Goal: Task Accomplishment & Management: Manage account settings

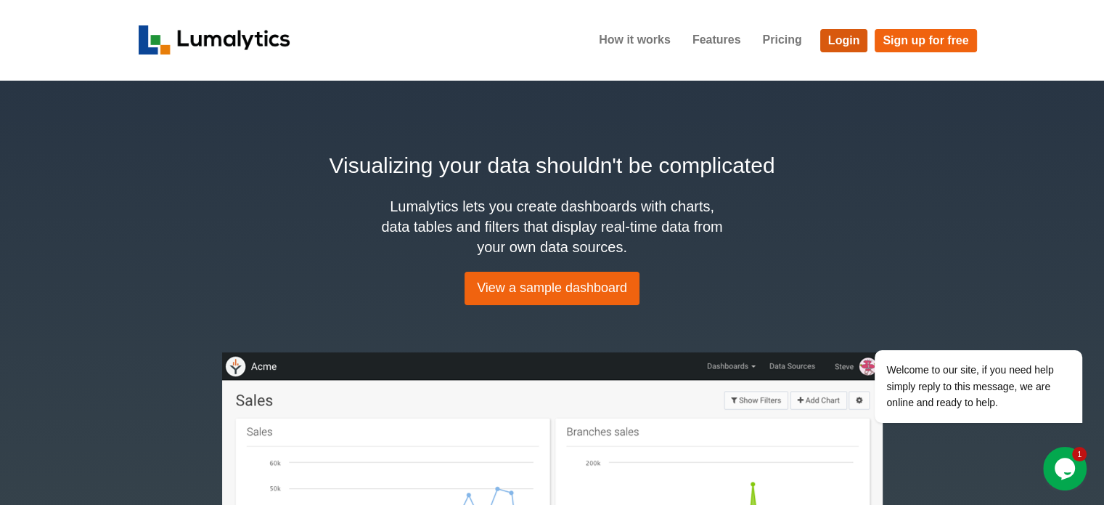
click at [830, 29] on link "Login" at bounding box center [845, 40] width 48 height 23
click at [838, 36] on link "Login" at bounding box center [845, 40] width 48 height 23
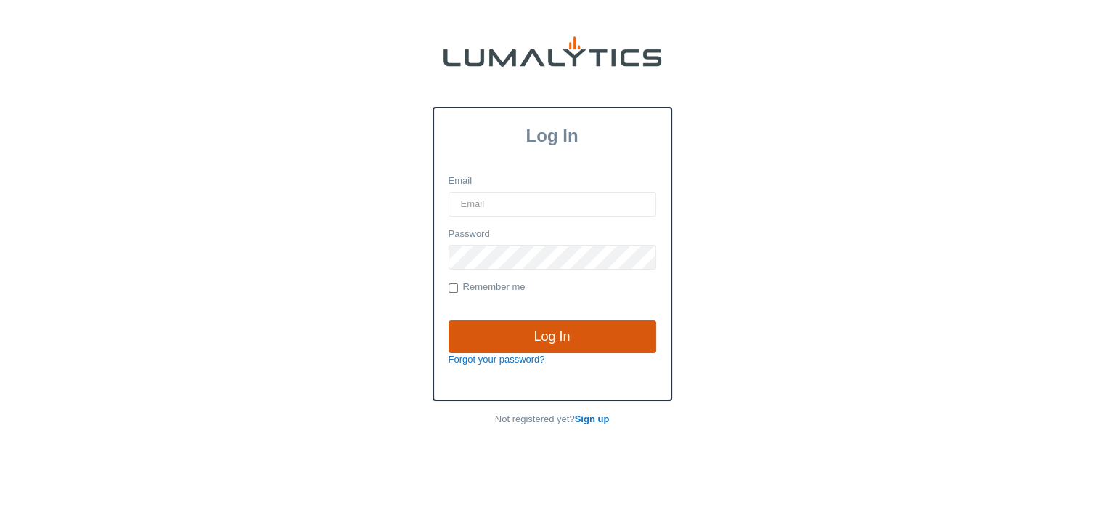
type input "cnoordyke@valleytruckparts.com"
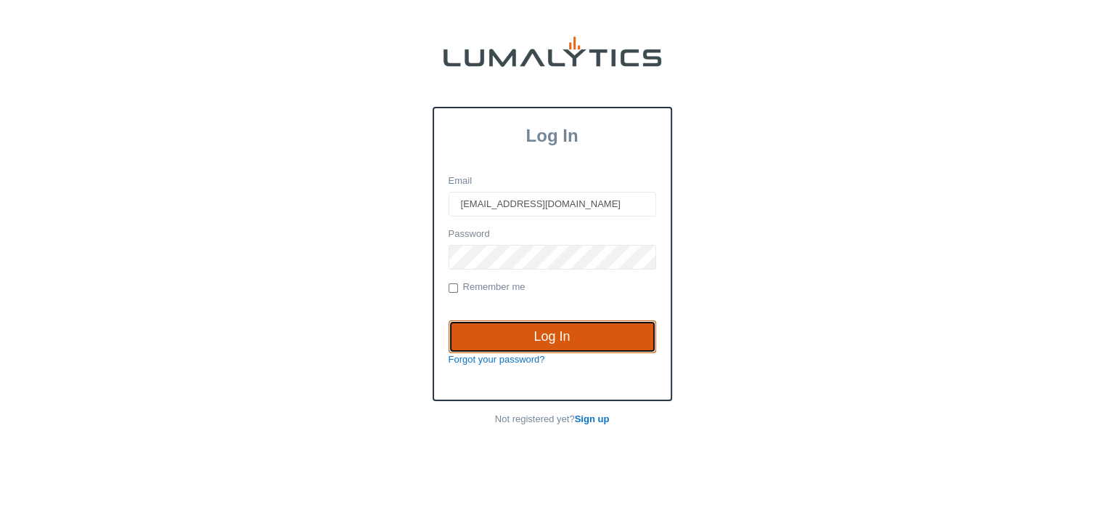
click at [555, 333] on input "Log In" at bounding box center [553, 336] width 208 height 33
